Goal: Task Accomplishment & Management: Complete application form

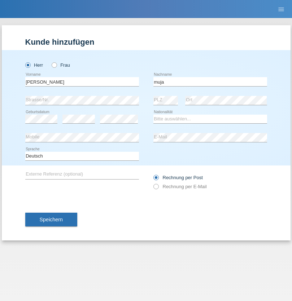
type input "muja"
select select "XK"
select select "C"
select select "07"
select select "06"
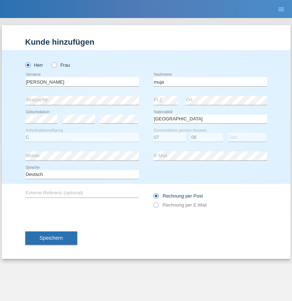
select select "2021"
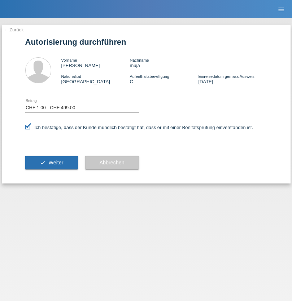
select select "1"
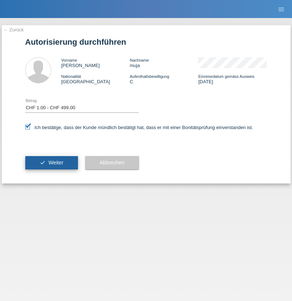
click at [51, 163] on span "Weiter" at bounding box center [55, 163] width 15 height 6
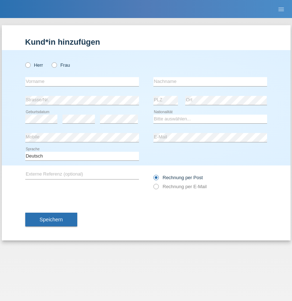
radio input "true"
click at [82, 82] on input "text" at bounding box center [82, 81] width 114 height 9
type input "[PERSON_NAME]"
click at [210, 82] on input "text" at bounding box center [210, 81] width 114 height 9
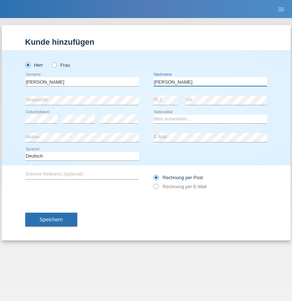
type input "[PERSON_NAME]"
select select "PT"
select select "C"
select select "11"
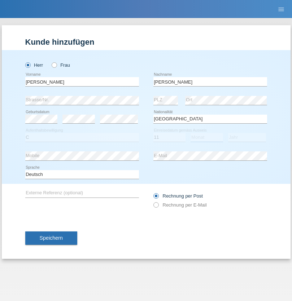
select select "08"
select select "1981"
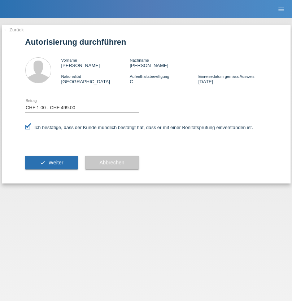
select select "1"
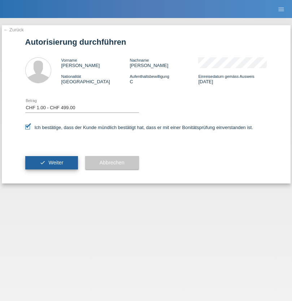
click at [51, 163] on span "Weiter" at bounding box center [55, 163] width 15 height 6
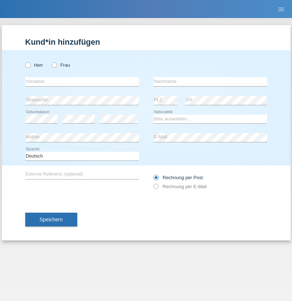
radio input "true"
click at [82, 82] on input "text" at bounding box center [82, 81] width 114 height 9
type input "Basmala"
click at [210, 82] on input "text" at bounding box center [210, 81] width 114 height 9
type input "Ferjaoui"
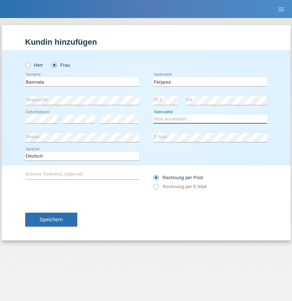
select select "CH"
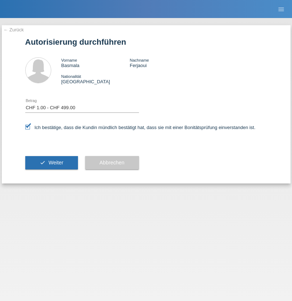
select select "1"
click at [51, 163] on span "Weiter" at bounding box center [55, 163] width 15 height 6
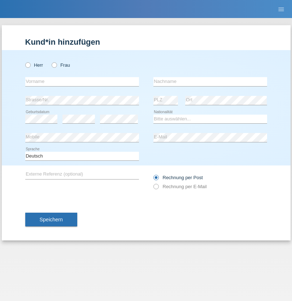
radio input "true"
click at [82, 82] on input "text" at bounding box center [82, 81] width 114 height 9
type input "[PERSON_NAME]"
click at [210, 82] on input "text" at bounding box center [210, 81] width 114 height 9
type input "Dahoun"
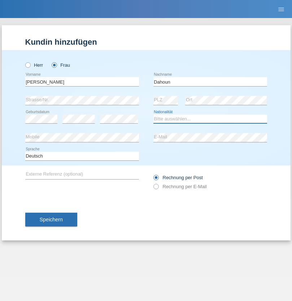
select select "CH"
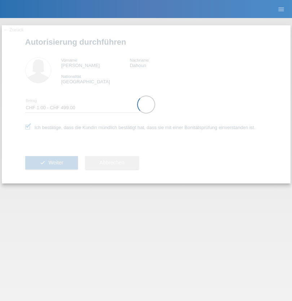
select select "1"
